Goal: Information Seeking & Learning: Learn about a topic

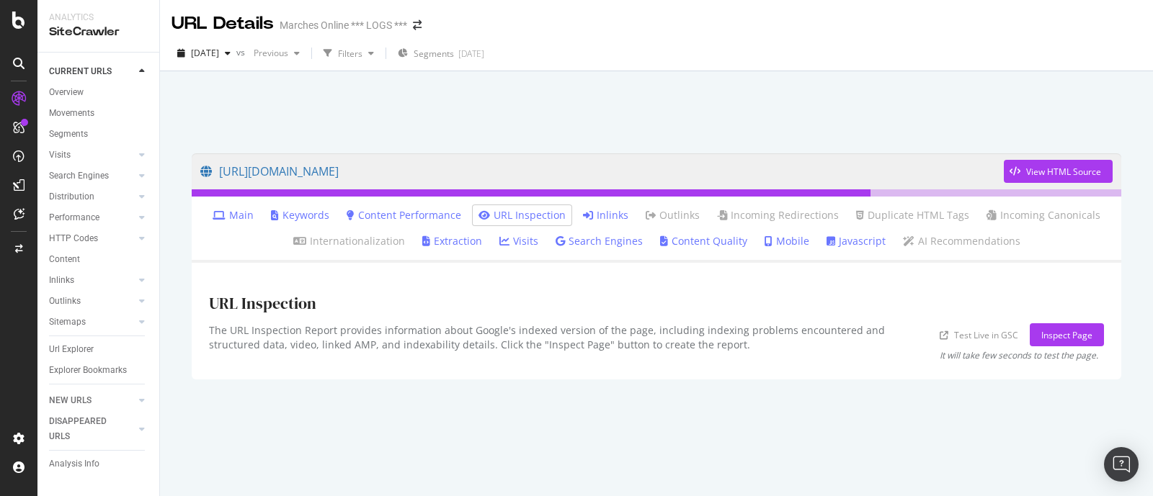
click at [616, 215] on link "Inlinks" at bounding box center [605, 215] width 45 height 14
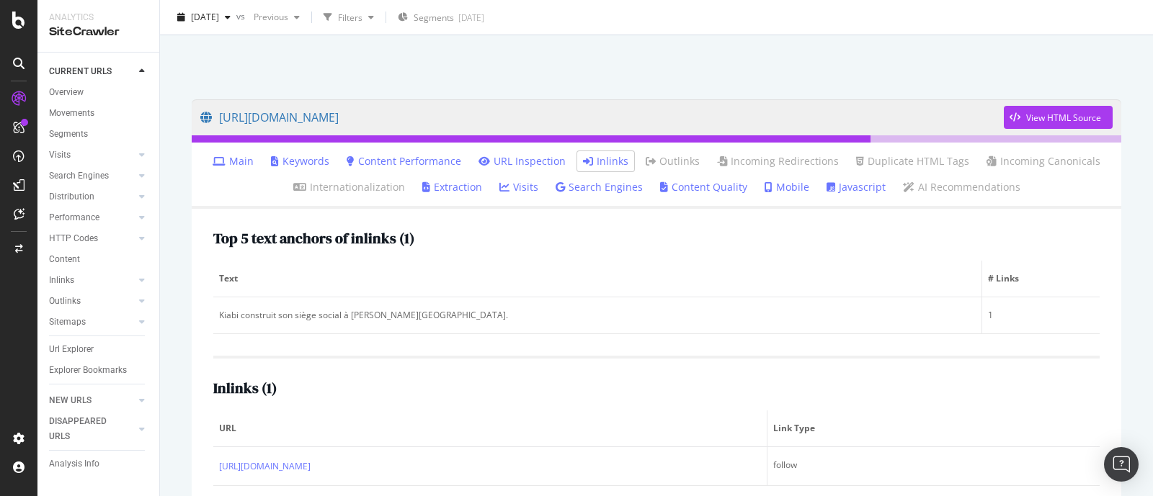
scroll to position [79, 0]
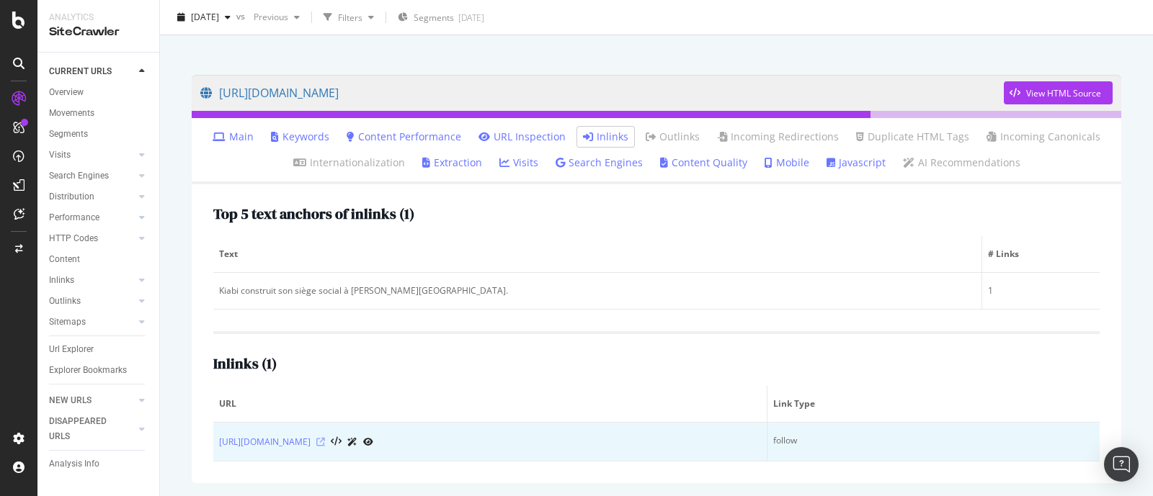
click at [325, 439] on icon at bounding box center [320, 442] width 9 height 9
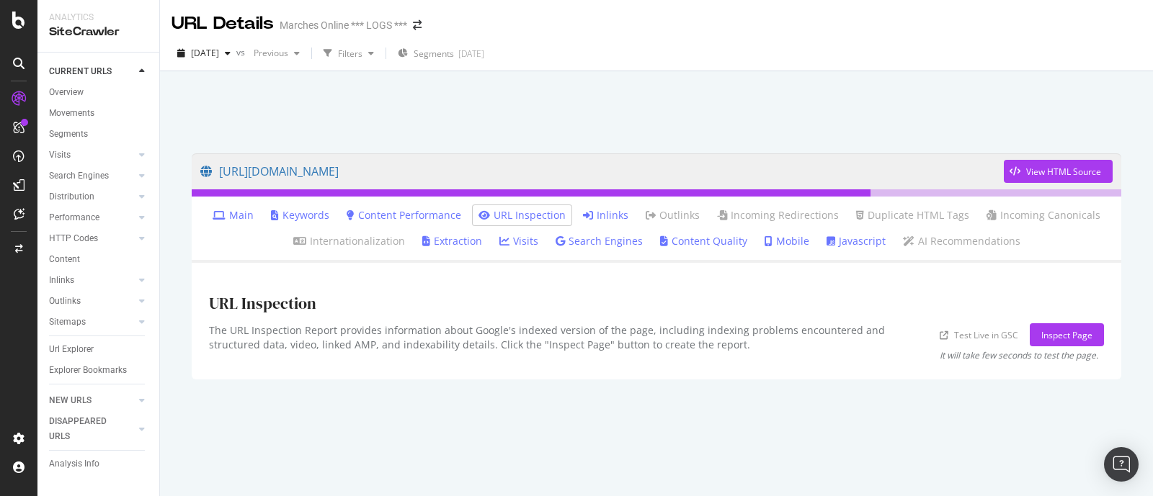
click at [608, 218] on link "Inlinks" at bounding box center [605, 215] width 45 height 14
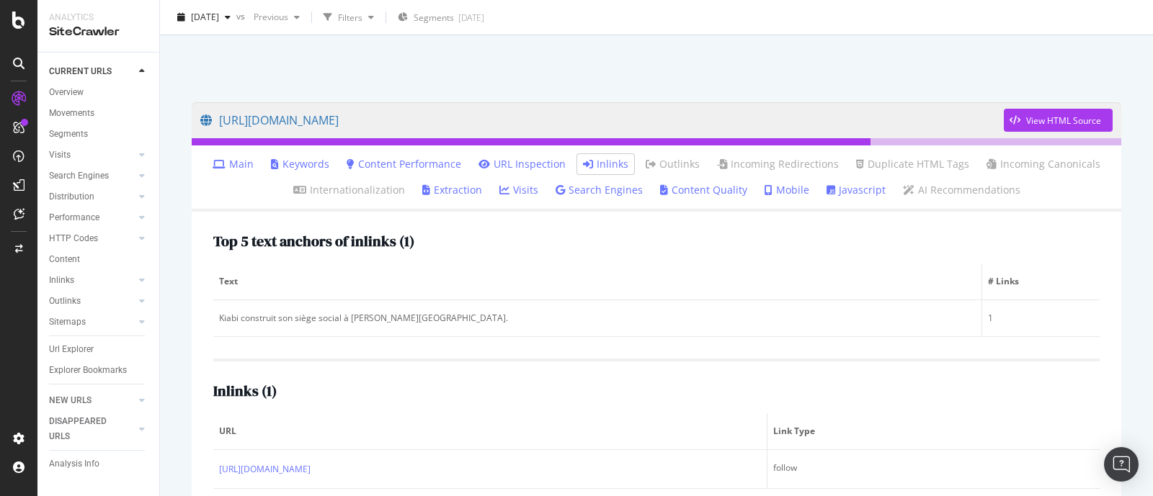
scroll to position [79, 0]
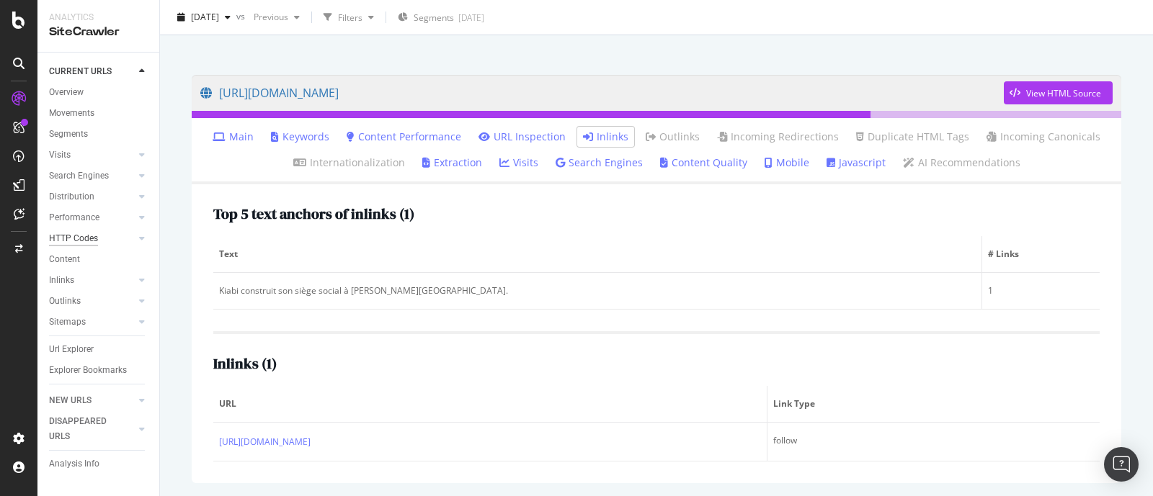
click at [67, 236] on div "HTTP Codes" at bounding box center [73, 238] width 49 height 15
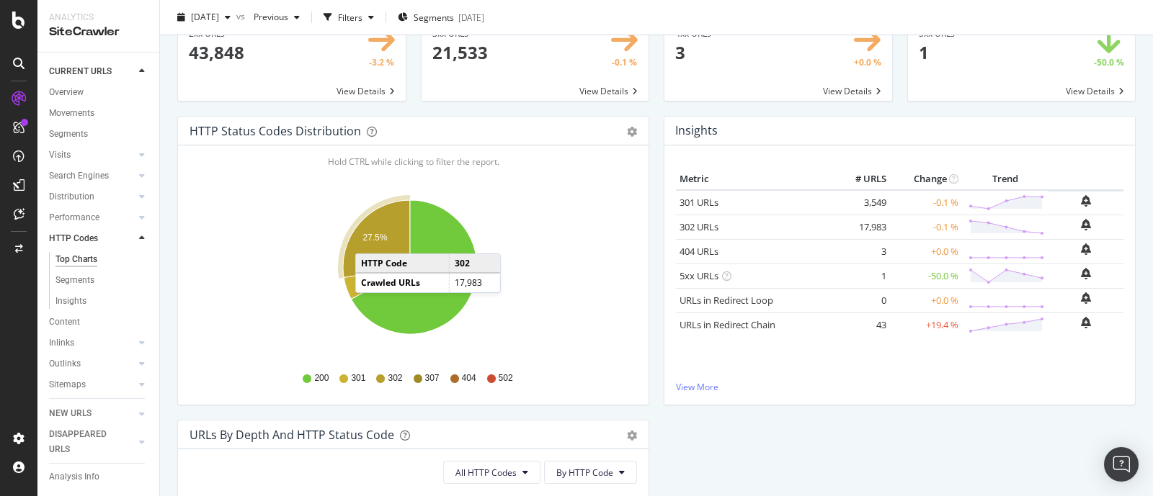
click at [370, 239] on text "27.5%" at bounding box center [374, 238] width 24 height 10
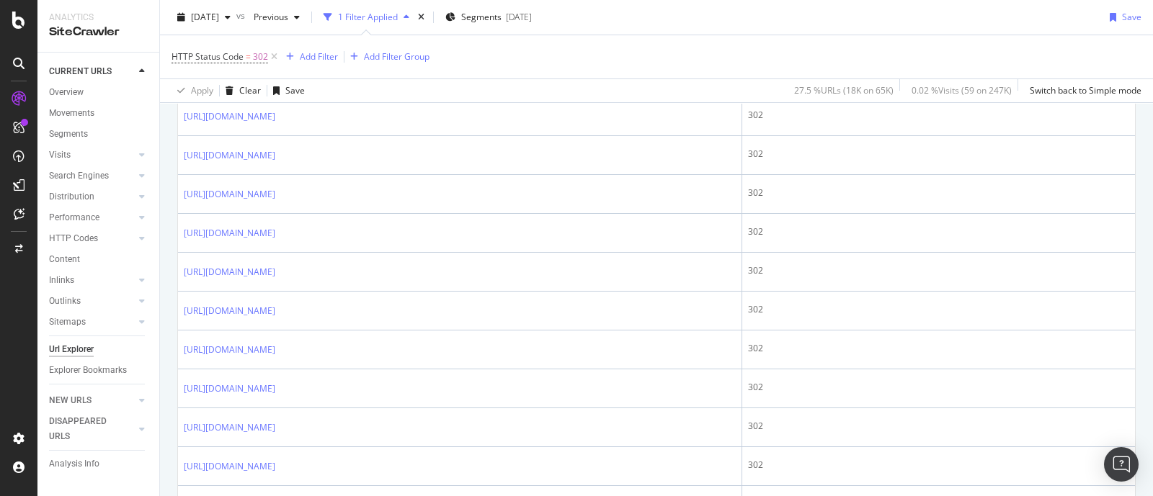
scroll to position [1891, 0]
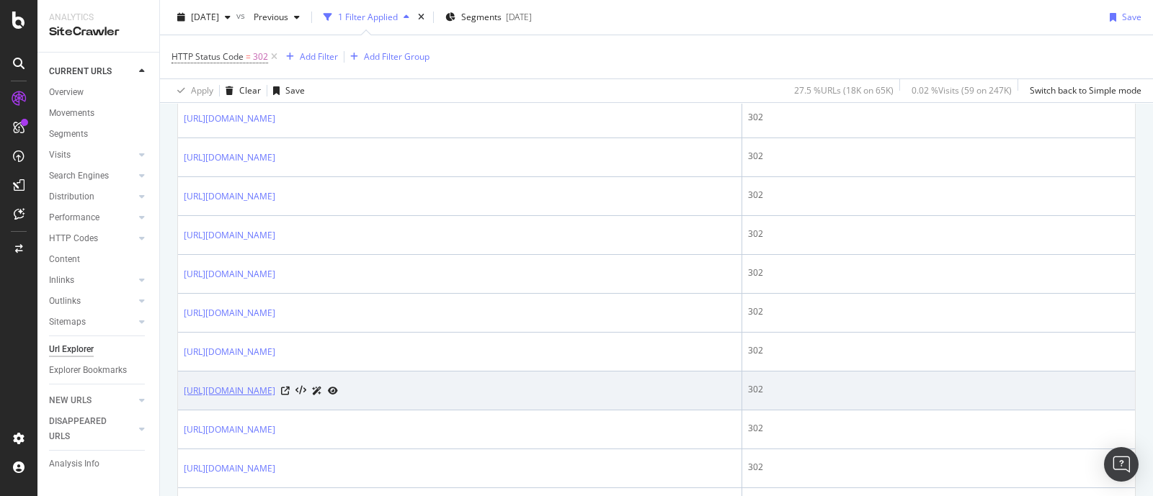
click at [275, 385] on link "[URL][DOMAIN_NAME]" at bounding box center [229, 391] width 91 height 14
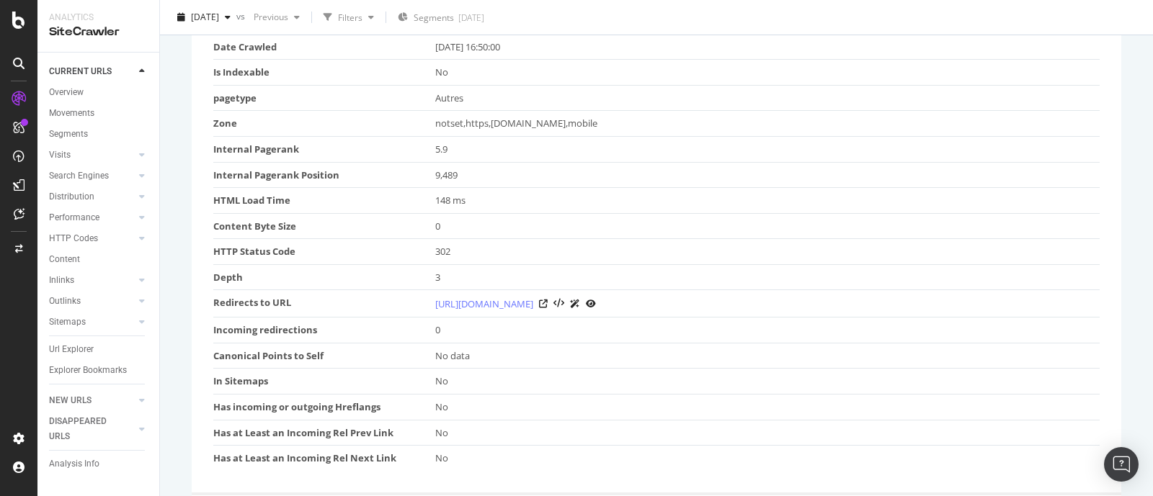
scroll to position [89, 0]
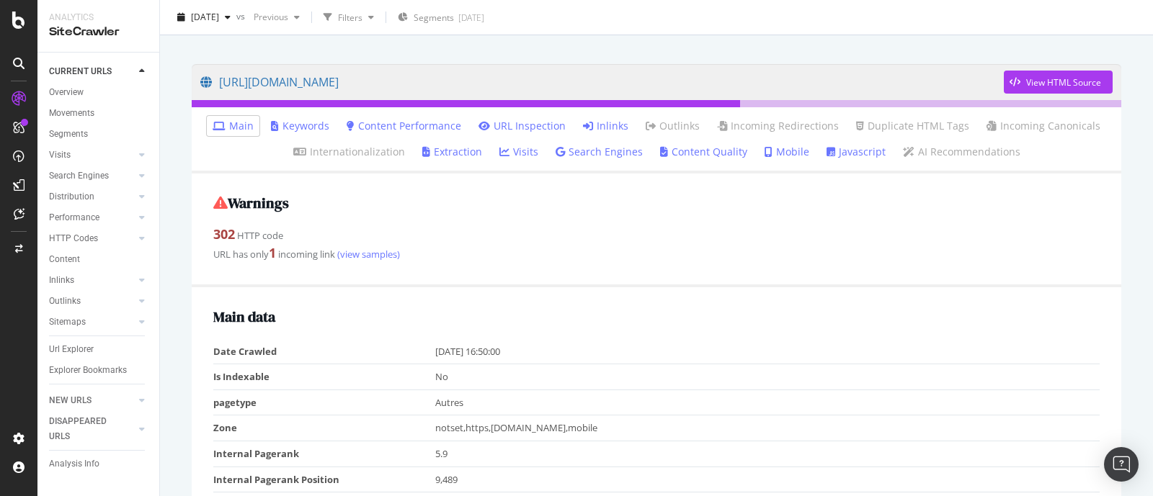
click at [596, 123] on link "Inlinks" at bounding box center [605, 126] width 45 height 14
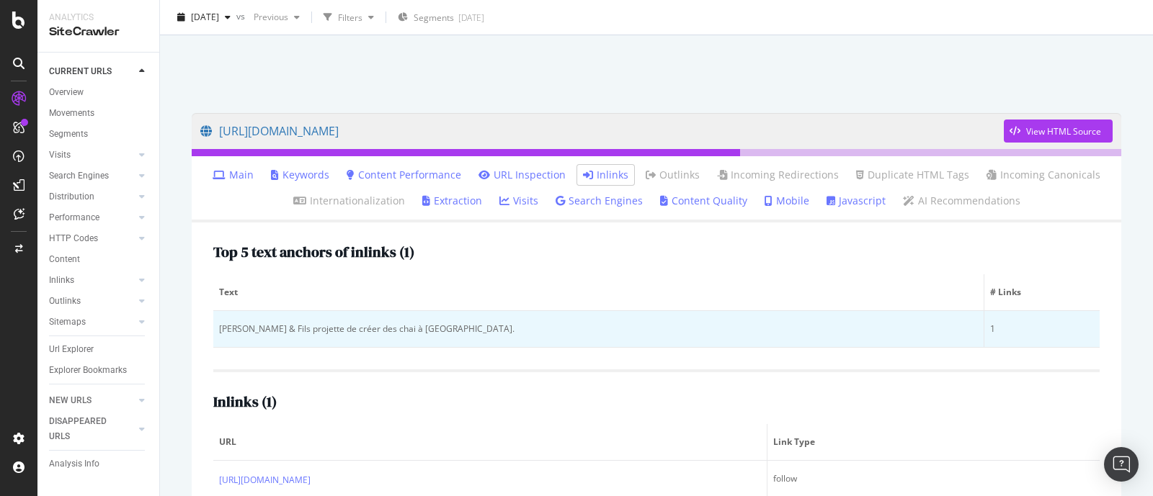
scroll to position [79, 0]
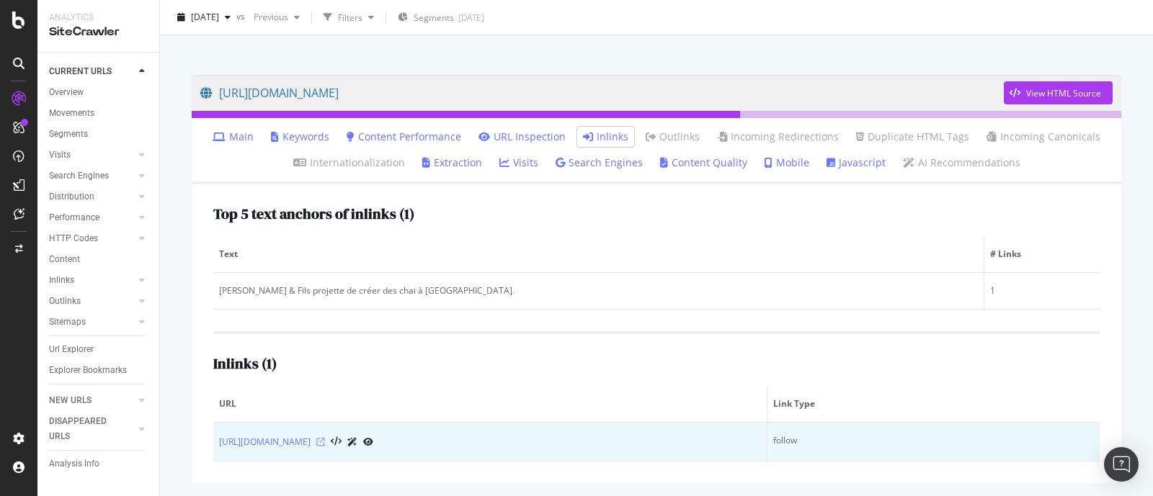
click at [325, 442] on icon at bounding box center [320, 442] width 9 height 9
